Goal: Book appointment/travel/reservation

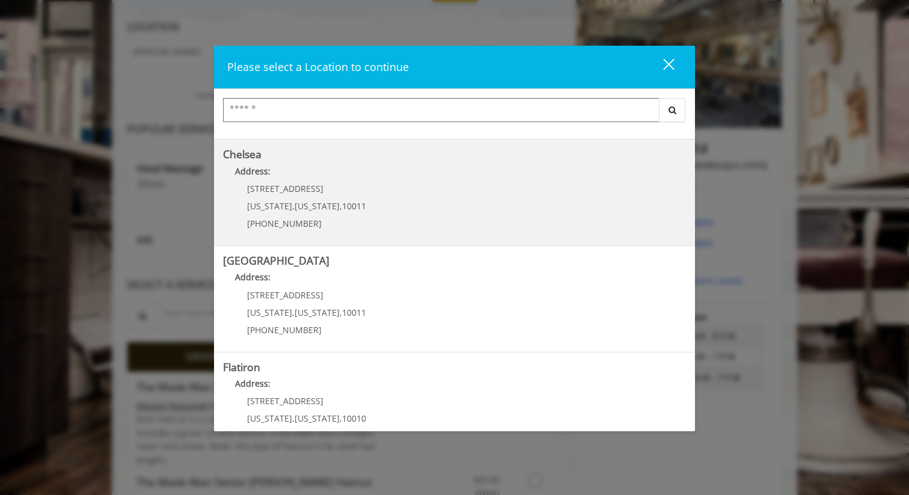
scroll to position [96, 0]
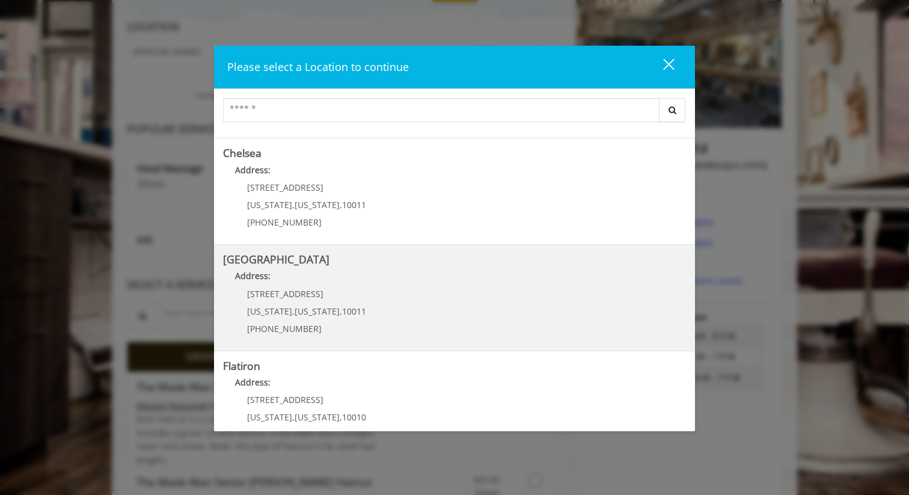
click at [380, 303] on Street "Chelsea 15th Street Address: 267 W 15th St New York , New York , 10011 (646) 85…" at bounding box center [454, 298] width 463 height 88
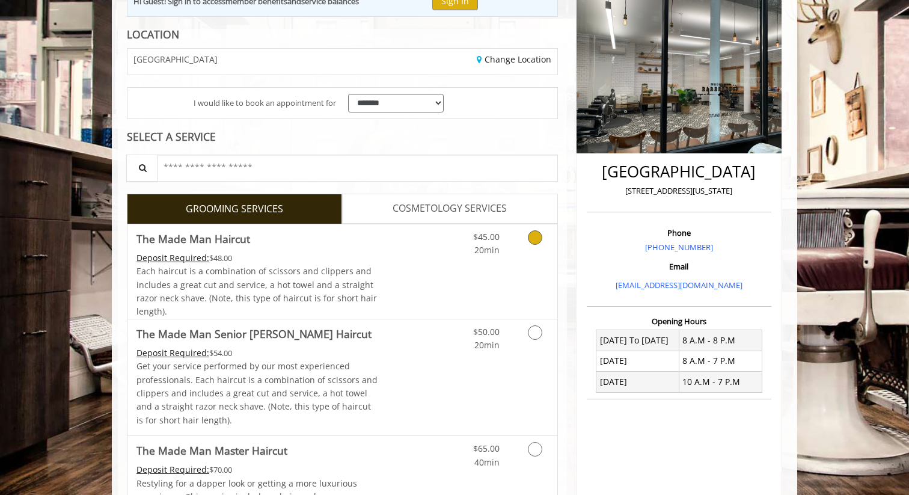
scroll to position [172, 0]
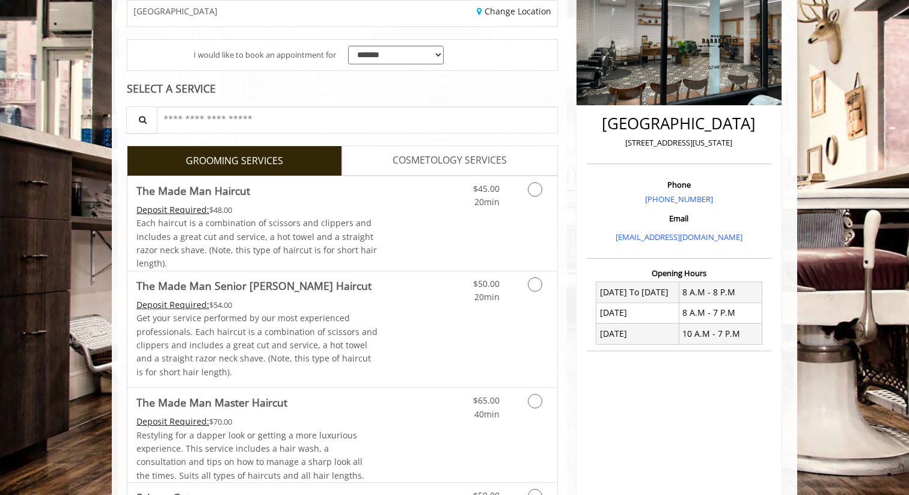
scroll to position [219, 0]
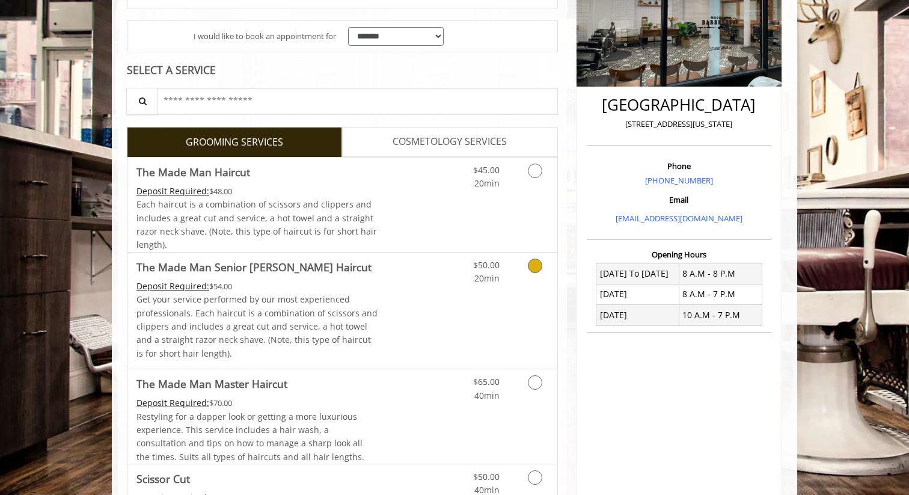
click at [541, 272] on link "Grooming services" at bounding box center [533, 269] width 31 height 33
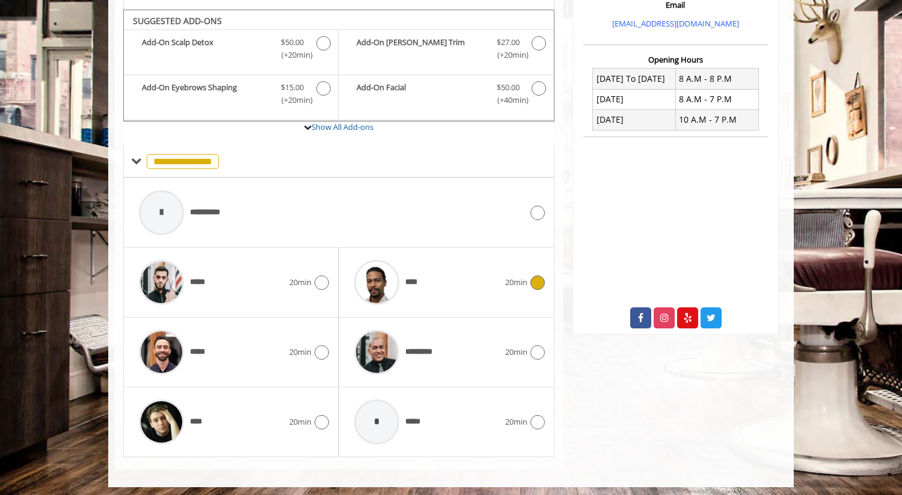
scroll to position [417, 0]
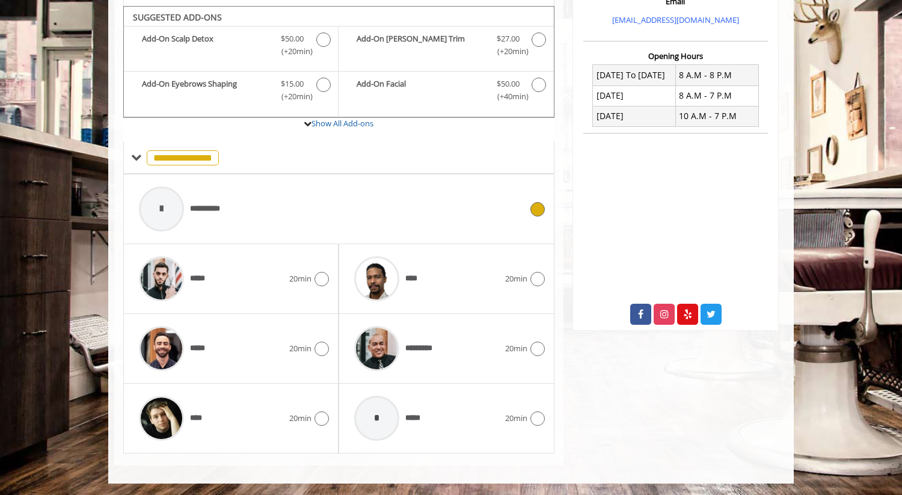
click at [236, 201] on div "**********" at bounding box center [330, 208] width 395 height 57
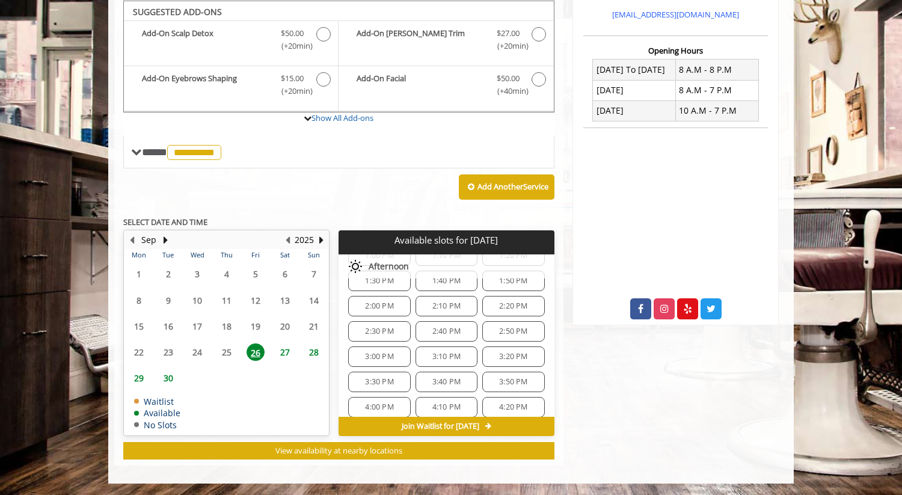
scroll to position [313, 0]
click at [361, 374] on span "3:30 PM" at bounding box center [379, 377] width 51 height 10
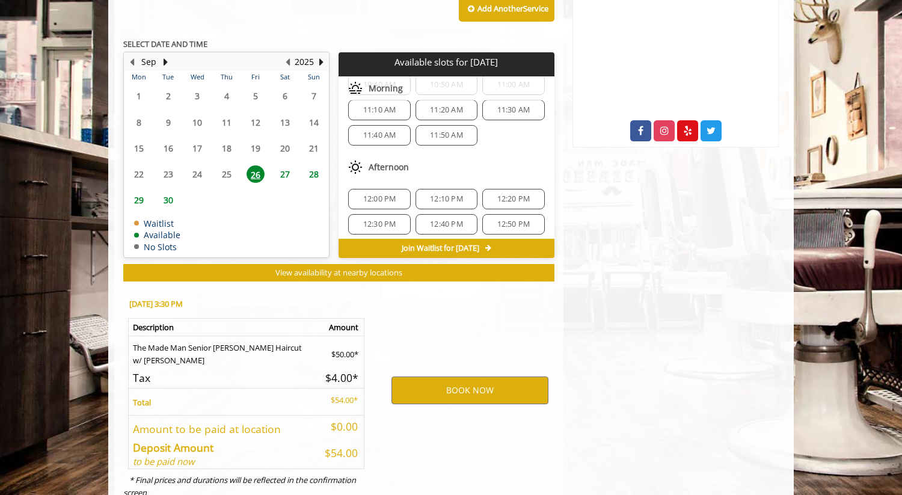
scroll to position [640, 0]
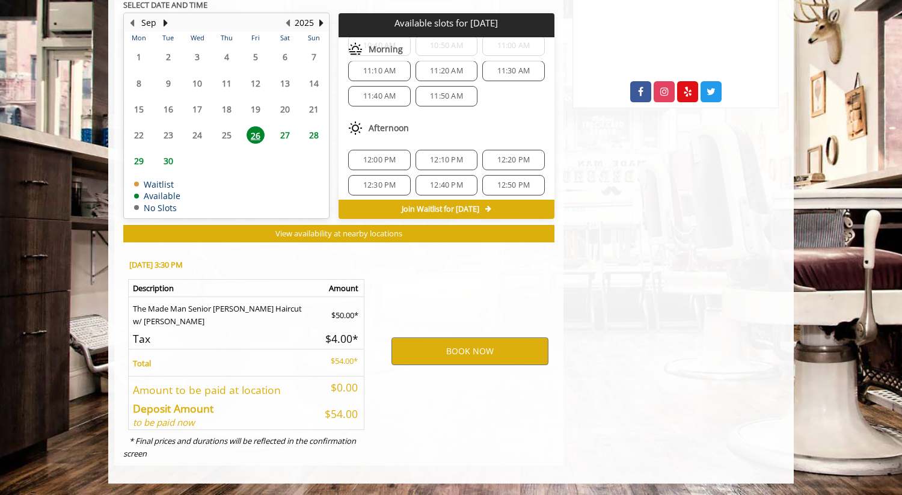
click at [464, 343] on button "BOOK NOW" at bounding box center [470, 351] width 157 height 28
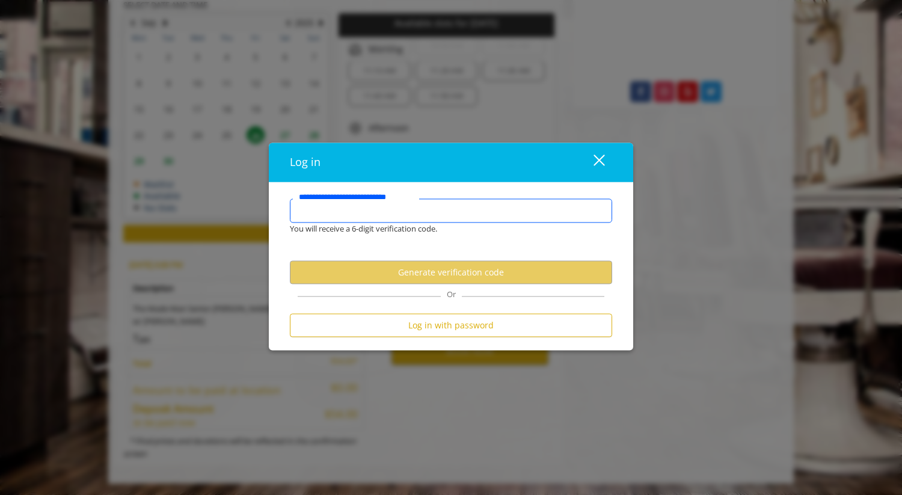
click at [389, 215] on input "**********" at bounding box center [451, 211] width 322 height 24
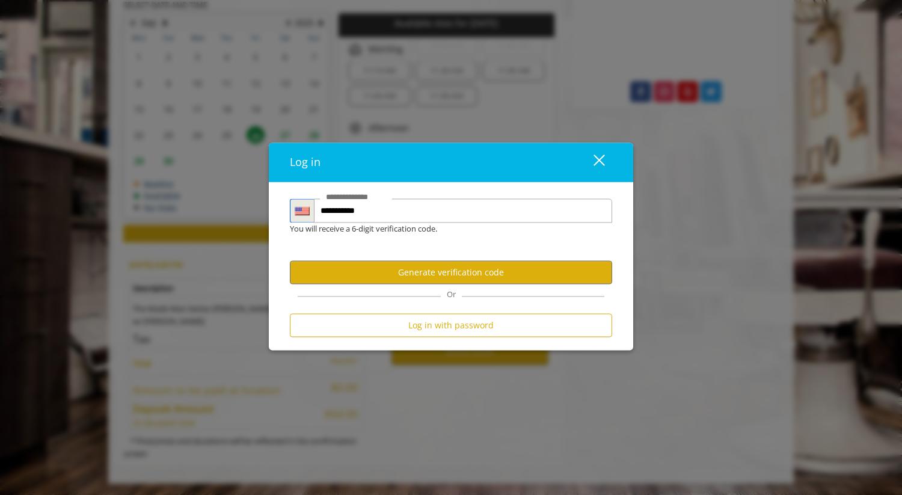
click at [296, 213] on img "Country" at bounding box center [302, 210] width 15 height 9
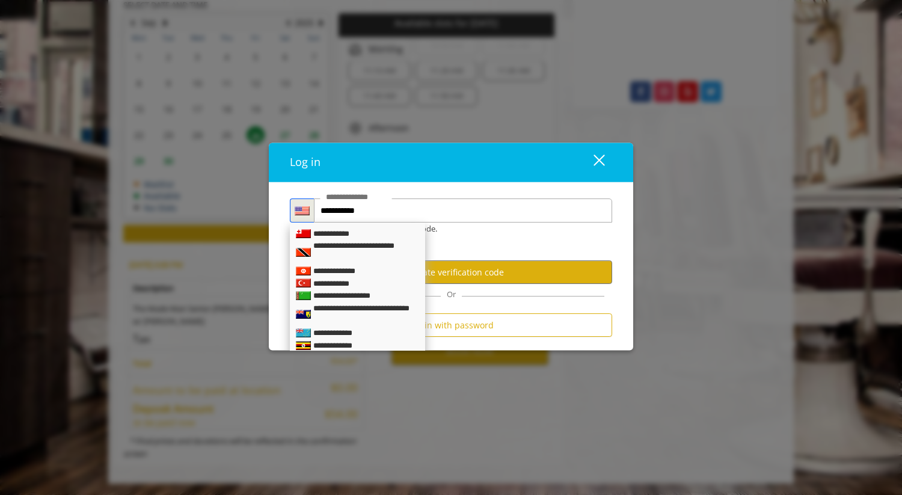
scroll to position [3006, 0]
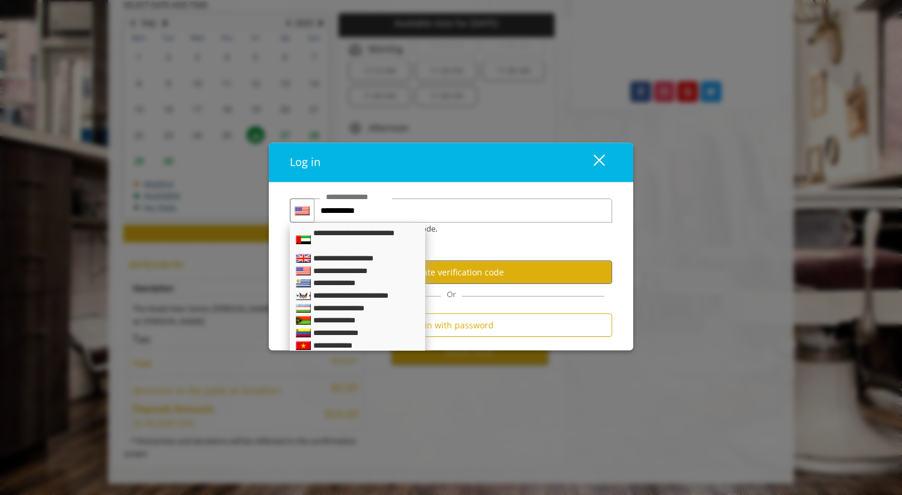
click at [317, 265] on div "**********" at bounding box center [352, 259] width 79 height 13
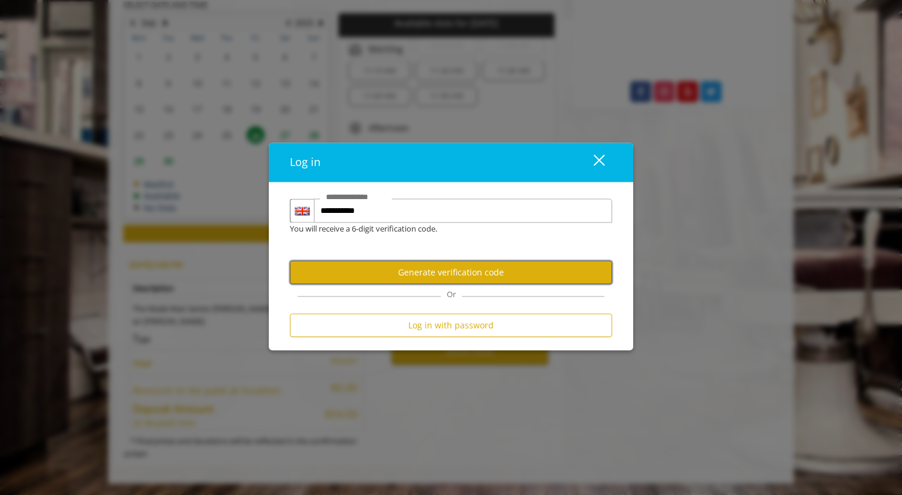
click at [448, 275] on button "Generate verification code" at bounding box center [451, 271] width 322 height 23
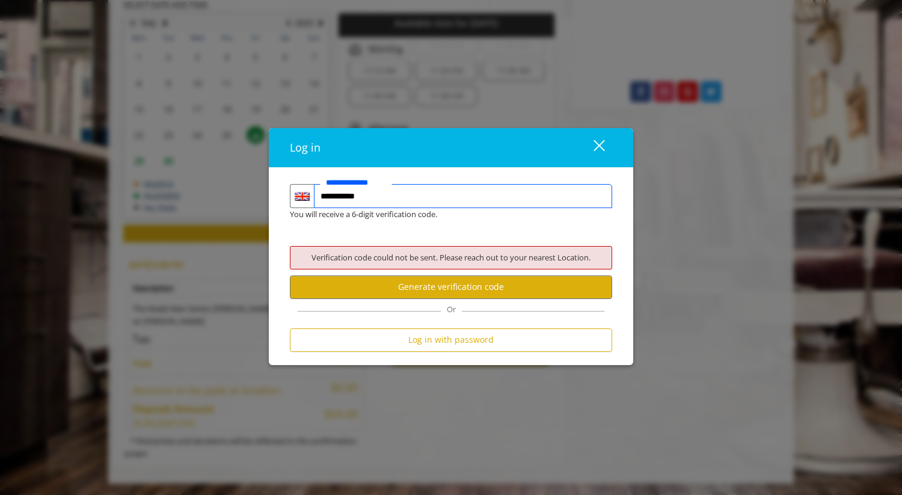
click at [326, 195] on input "**********" at bounding box center [463, 196] width 298 height 24
type input "**********"
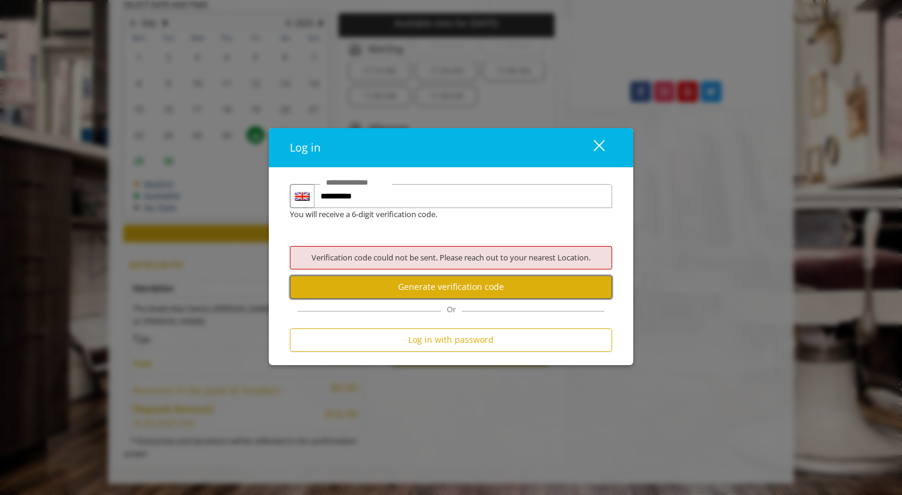
click at [433, 292] on button "Generate verification code" at bounding box center [451, 286] width 322 height 23
click at [595, 143] on div "close" at bounding box center [592, 148] width 24 height 18
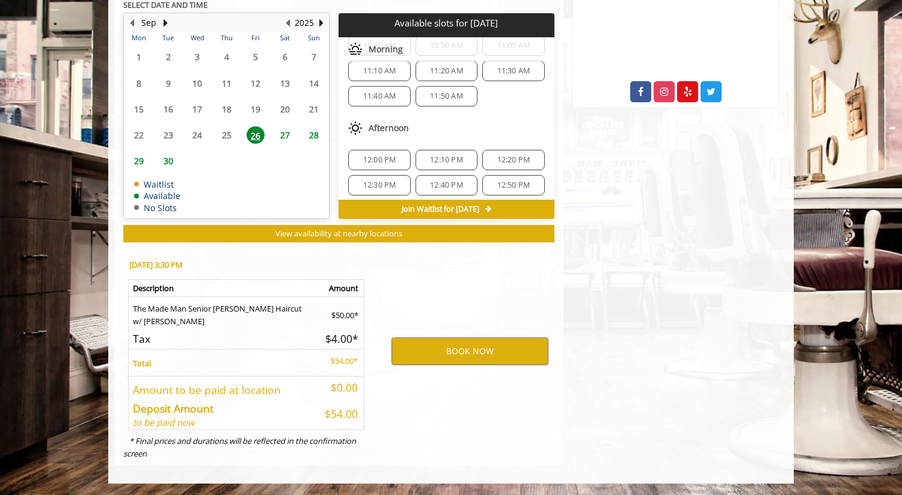
scroll to position [0, 0]
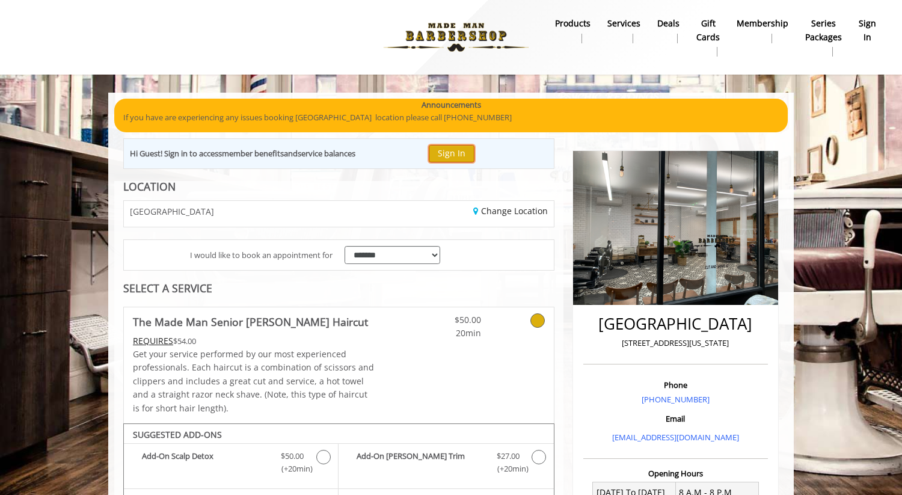
click at [458, 153] on button "Sign In" at bounding box center [452, 153] width 46 height 17
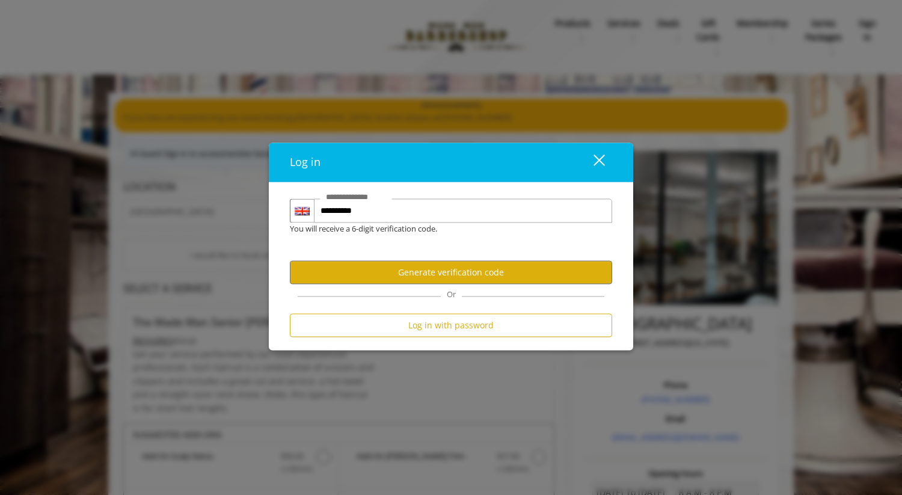
click at [595, 166] on div "close" at bounding box center [592, 162] width 24 height 18
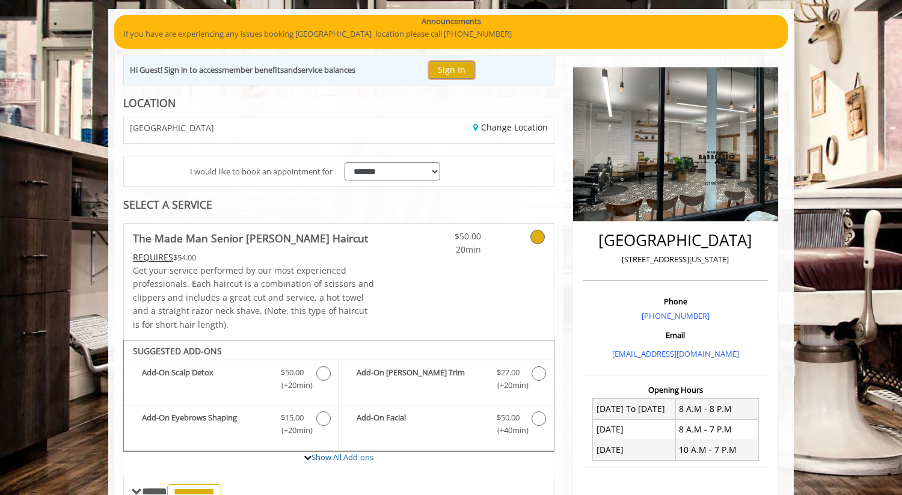
scroll to position [84, 0]
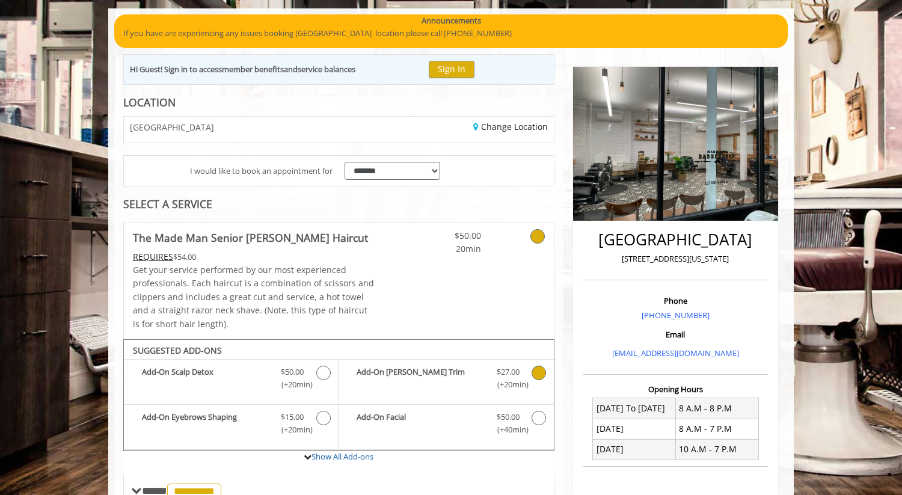
click at [539, 377] on icon "The Made Man Senior Barber Haircut Add-onS" at bounding box center [539, 373] width 14 height 14
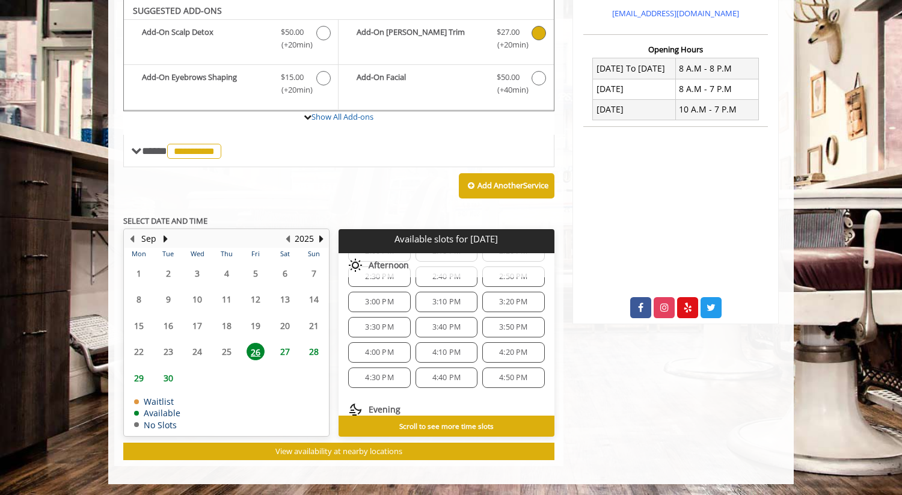
scroll to position [337, 0]
click at [372, 330] on span "3:30 PM" at bounding box center [379, 327] width 28 height 10
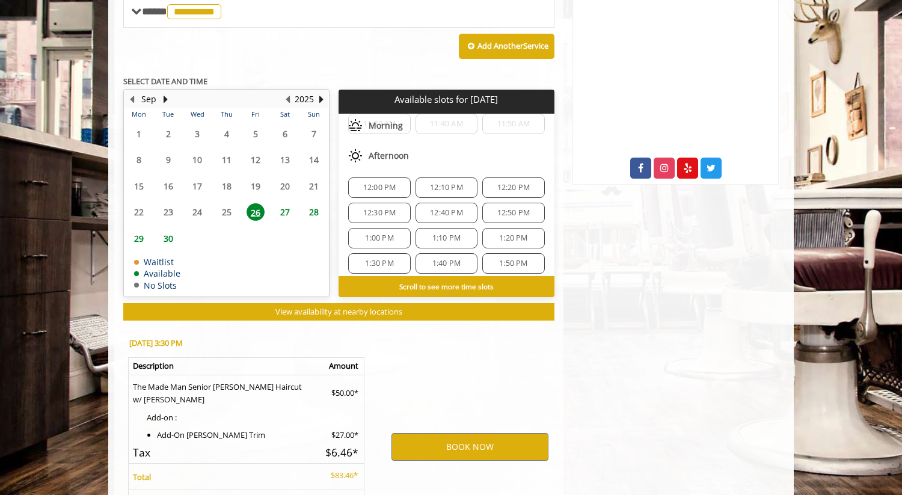
scroll to position [678, 0]
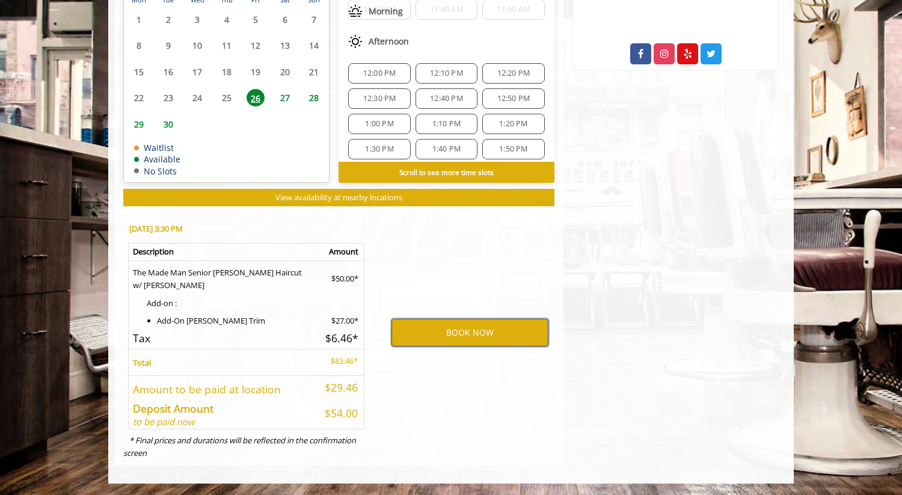
click at [482, 330] on button "BOOK NOW" at bounding box center [470, 333] width 157 height 28
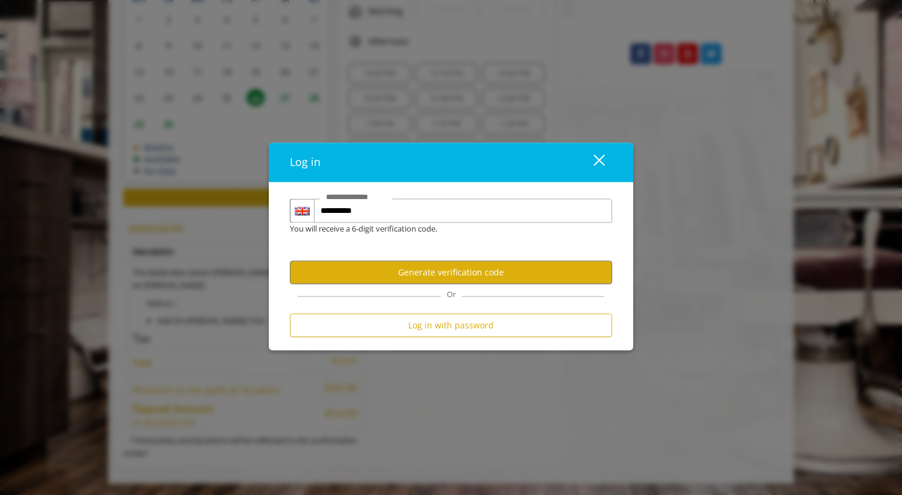
click at [598, 156] on div "close" at bounding box center [592, 162] width 24 height 18
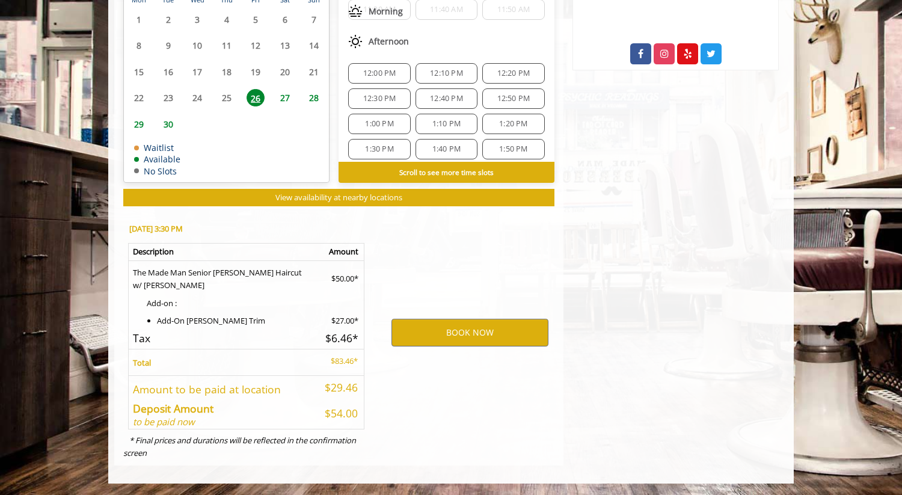
scroll to position [0, 0]
